Goal: Information Seeking & Learning: Learn about a topic

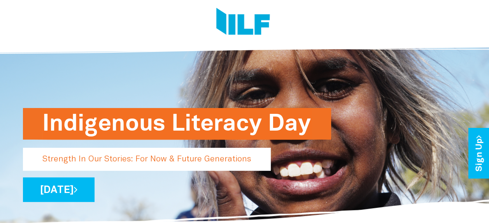
drag, startPoint x: 205, startPoint y: 119, endPoint x: 178, endPoint y: 120, distance: 27.3
click at [178, 120] on h1 "Indigenous Literacy Day" at bounding box center [176, 124] width 269 height 32
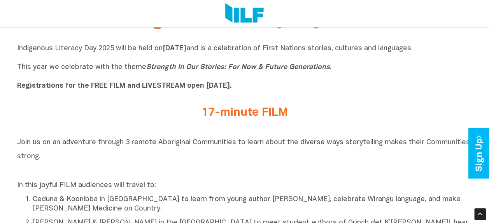
scroll to position [234, 0]
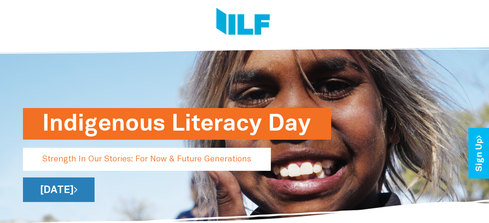
click at [95, 186] on link "[DATE]" at bounding box center [59, 189] width 72 height 25
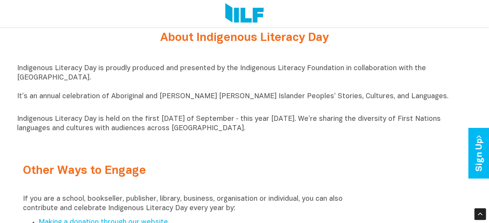
scroll to position [797, 0]
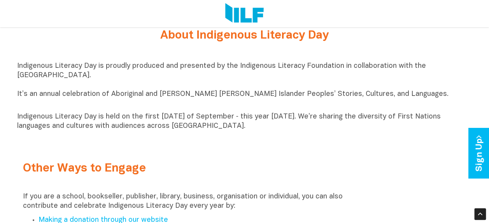
scroll to position [798, 0]
